Goal: Transaction & Acquisition: Subscribe to service/newsletter

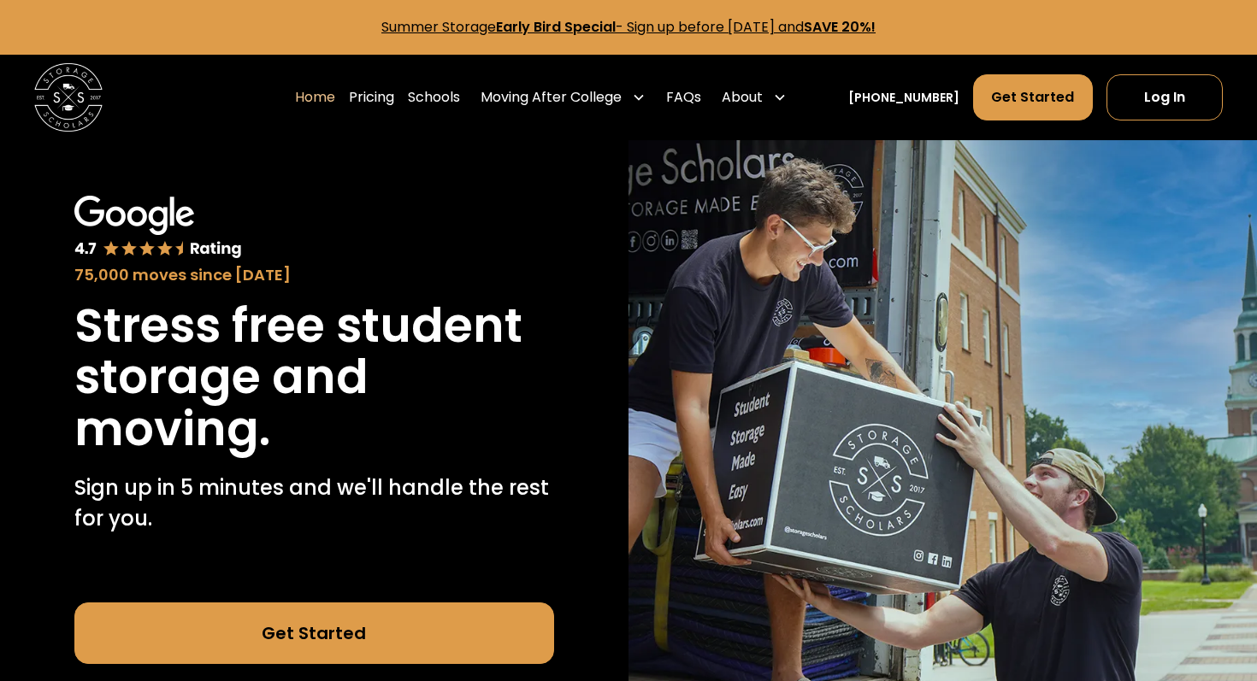
click at [417, 604] on link "Get Started" at bounding box center [314, 634] width 480 height 62
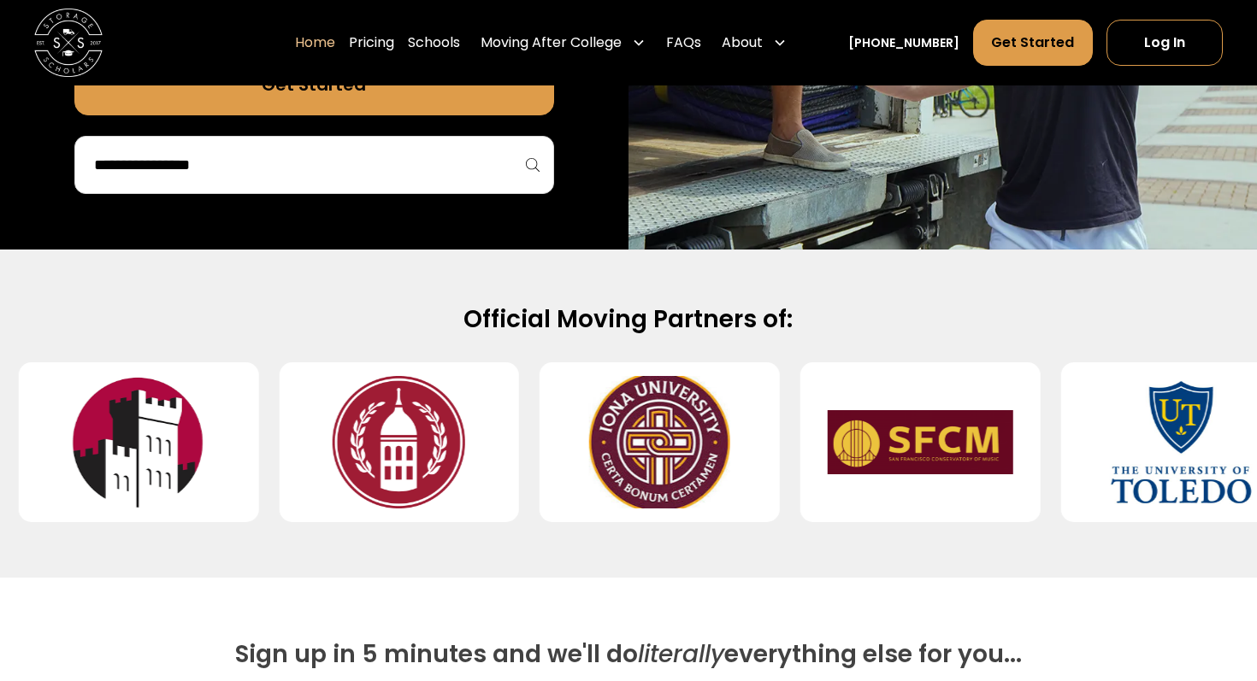
scroll to position [548, 0]
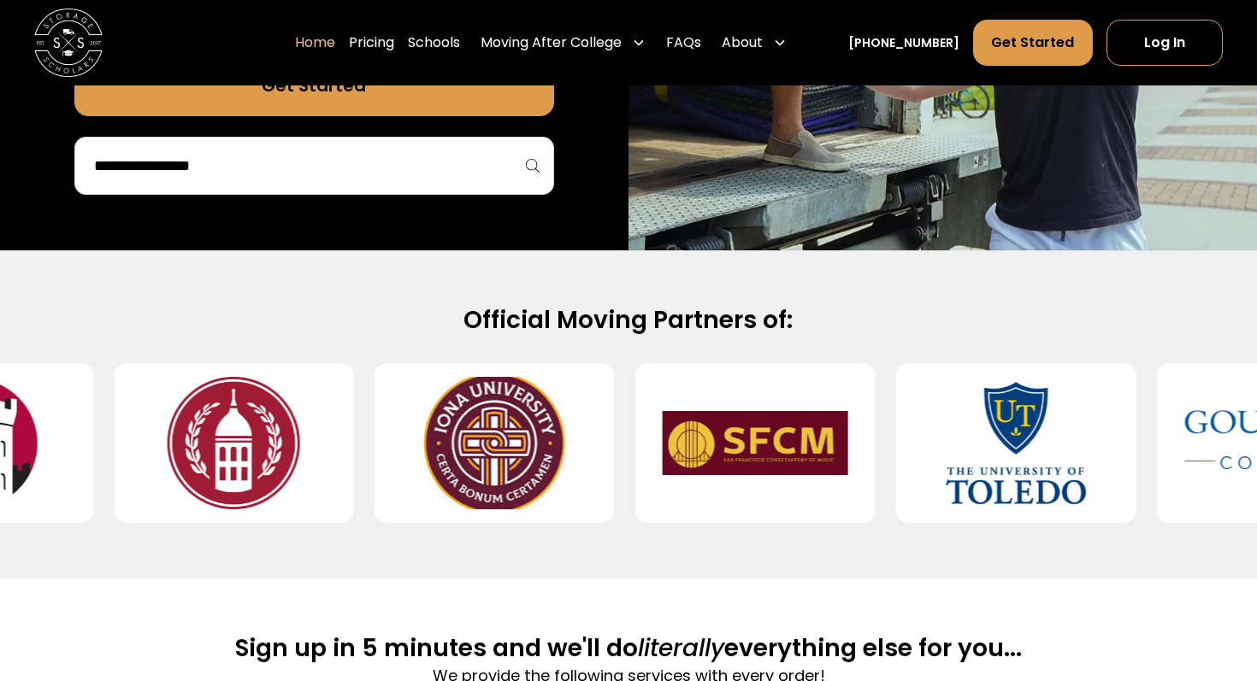
click at [496, 155] on input "search" at bounding box center [314, 165] width 444 height 29
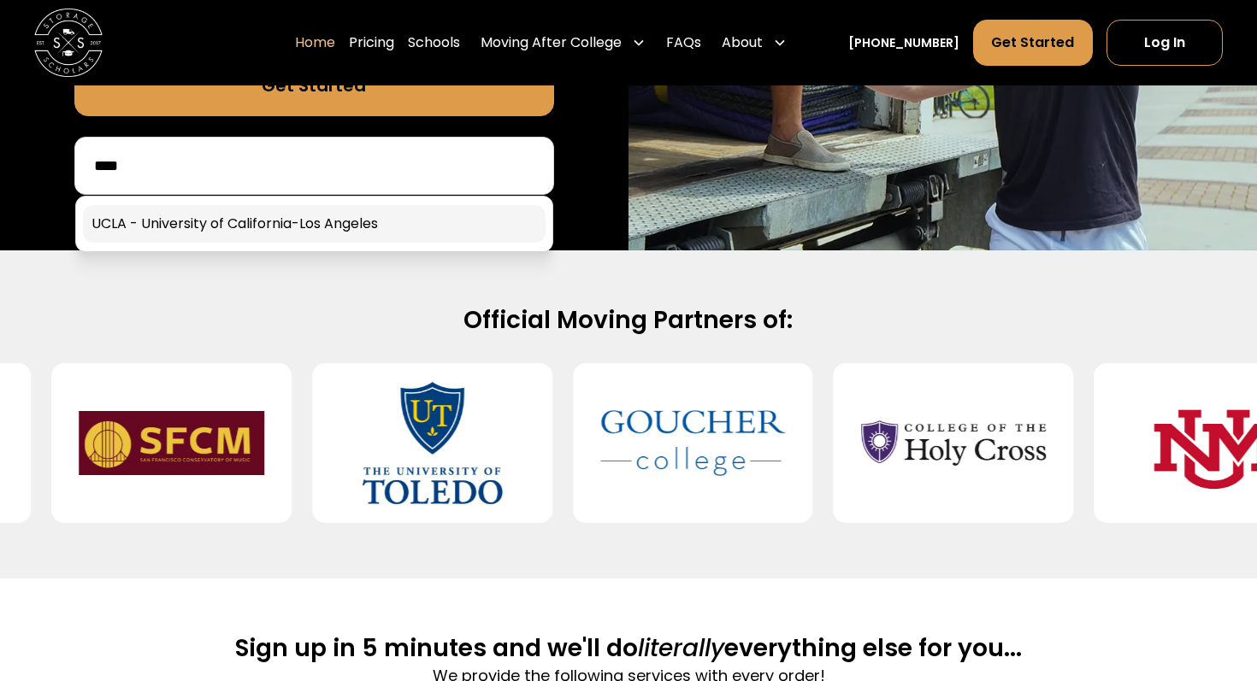
type input "****"
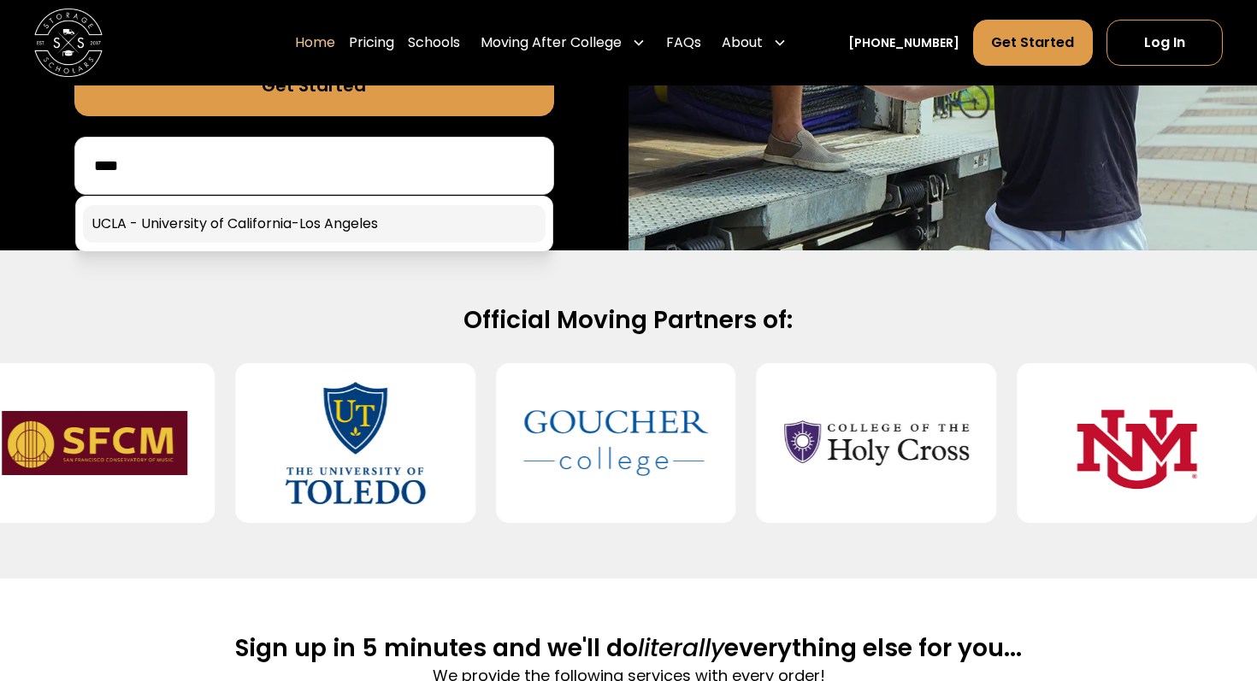
click at [481, 228] on link at bounding box center [314, 224] width 463 height 38
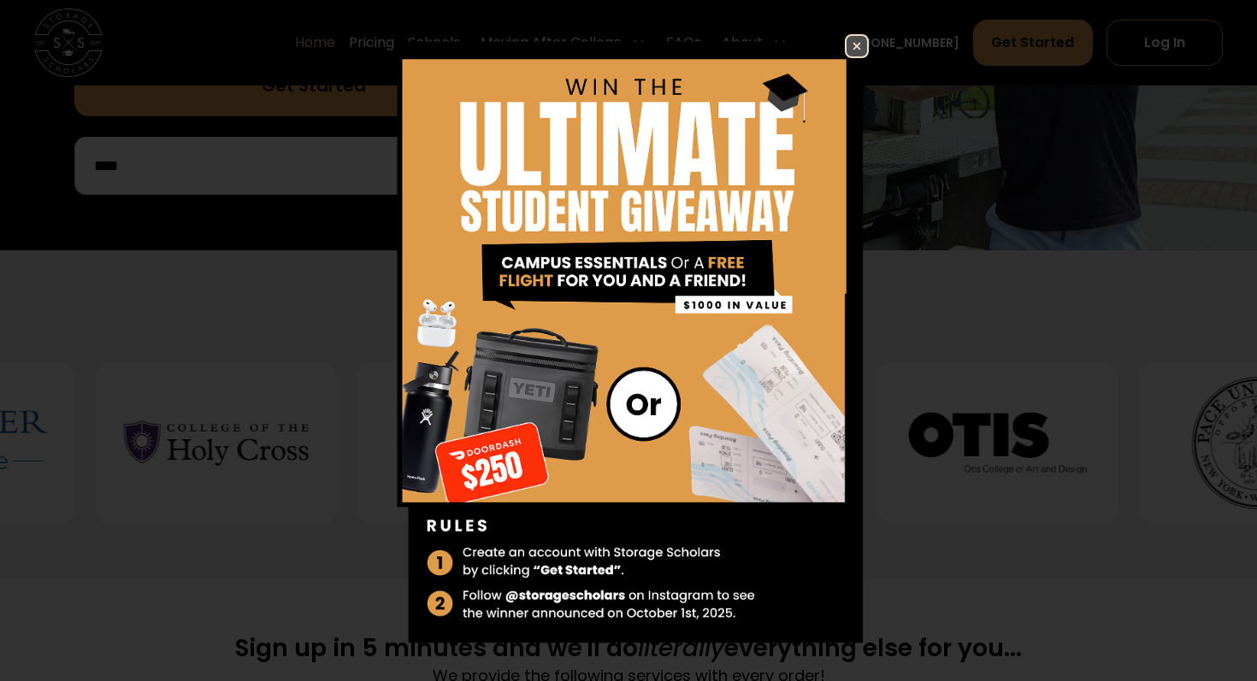
click at [853, 46] on img at bounding box center [856, 46] width 21 height 21
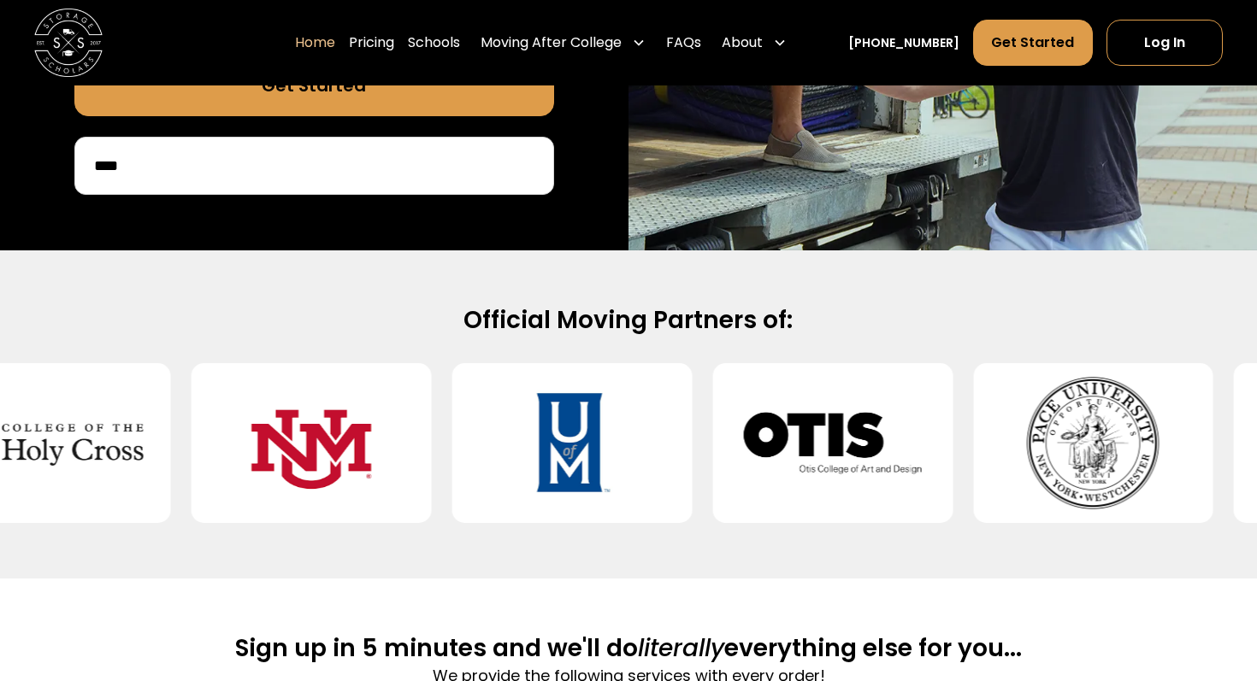
scroll to position [542, 0]
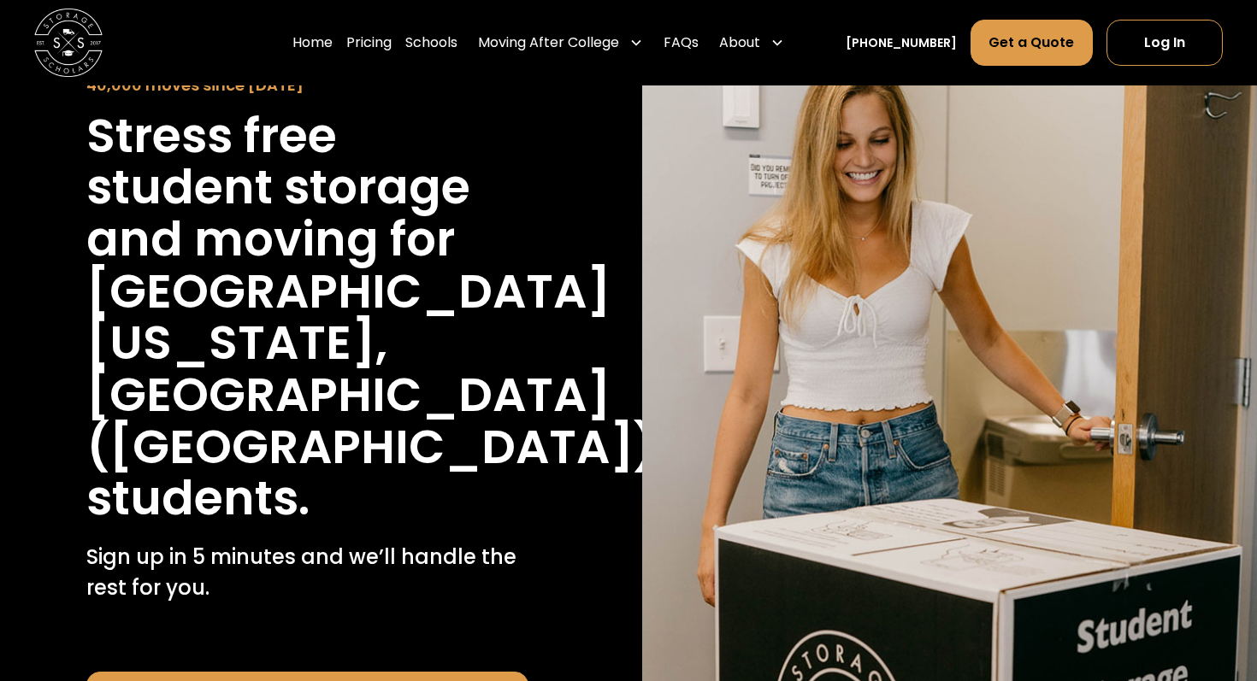
scroll to position [549, 0]
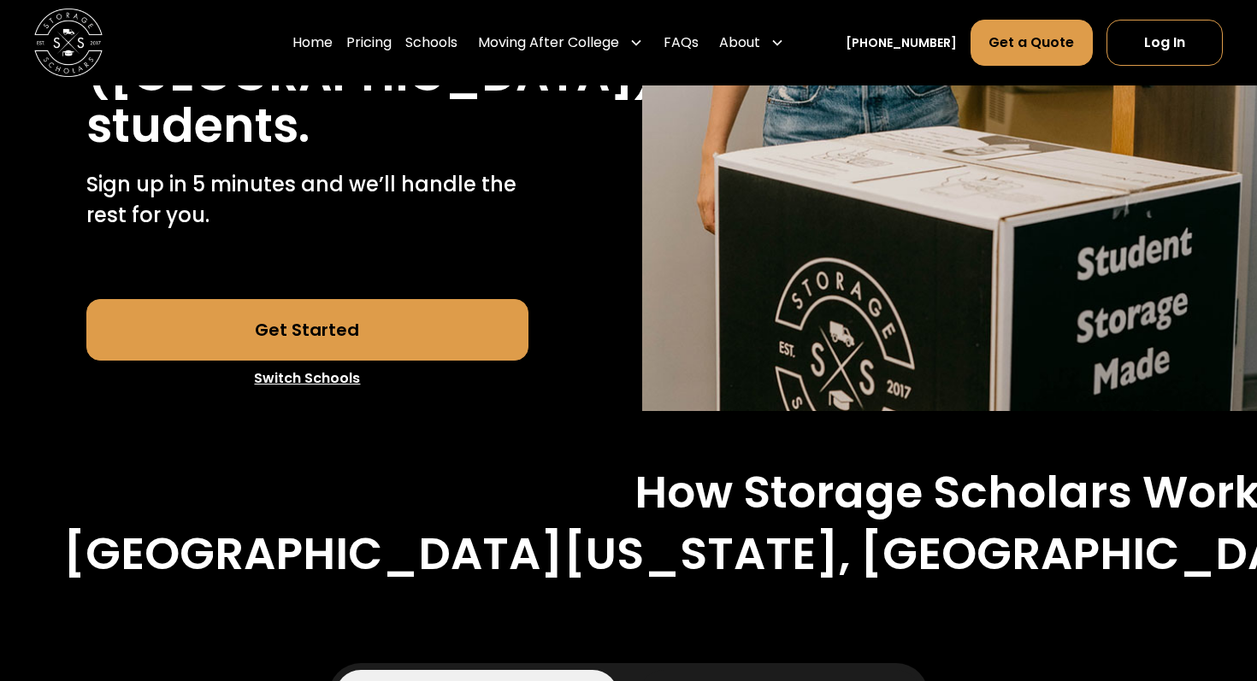
click at [468, 299] on link "Get Started" at bounding box center [307, 330] width 443 height 62
